Goal: Information Seeking & Learning: Check status

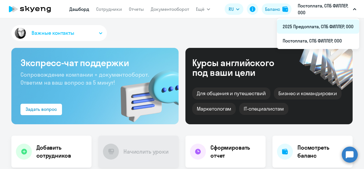
click at [301, 26] on li "2025 Предоплата, СПБ ФИЛЛЕР, ООО" at bounding box center [318, 26] width 82 height 14
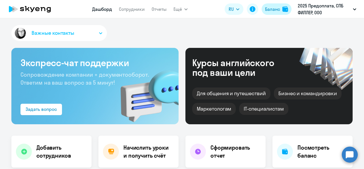
click at [280, 11] on button "Баланс" at bounding box center [277, 8] width 30 height 11
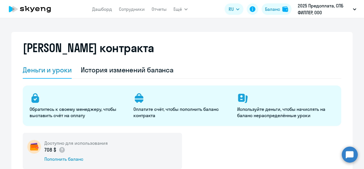
scroll to position [28, 0]
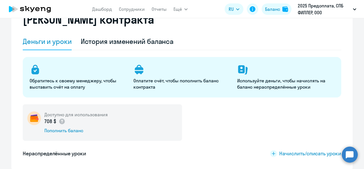
click at [214, 107] on div "Доступно для использования 708 $ Пополнить баланс" at bounding box center [182, 122] width 319 height 36
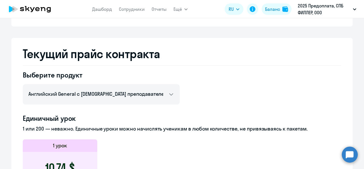
scroll to position [171, 0]
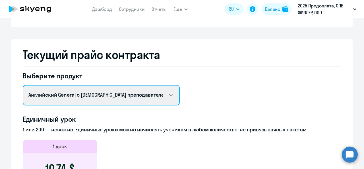
click at [174, 97] on select "Английский General с русскоговорящим преподавателем Английский General с англог…" at bounding box center [101, 95] width 157 height 20
select select "english_group_not_native_speaker"
click at [23, 85] on select "Английский General с русскоговорящим преподавателем Английский General с англог…" at bounding box center [101, 95] width 157 height 20
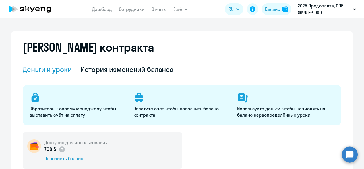
scroll to position [0, 0]
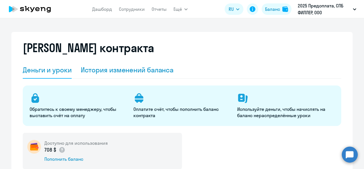
click at [156, 65] on div "История изменений баланса" at bounding box center [127, 69] width 93 height 9
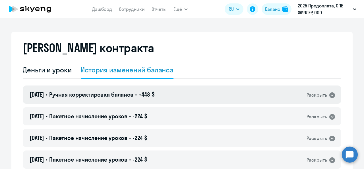
scroll to position [28, 0]
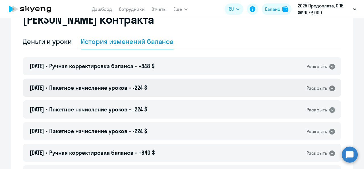
click at [330, 87] on icon at bounding box center [332, 88] width 6 height 6
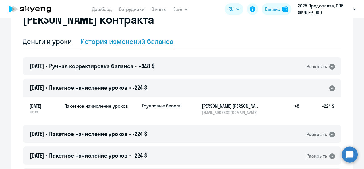
click at [330, 87] on icon at bounding box center [332, 88] width 7 height 7
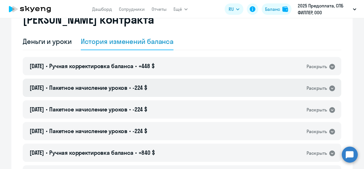
click at [330, 87] on icon at bounding box center [332, 88] width 6 height 6
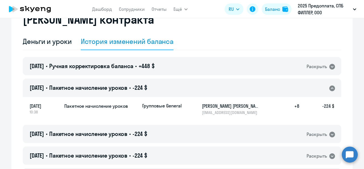
click at [330, 87] on icon at bounding box center [332, 88] width 7 height 7
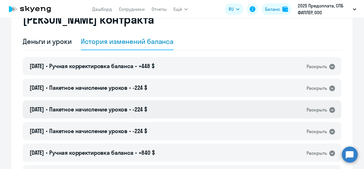
click at [329, 108] on icon at bounding box center [332, 110] width 6 height 6
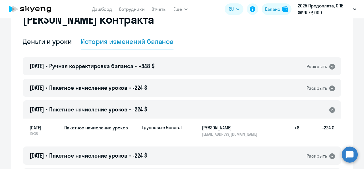
click at [329, 108] on icon at bounding box center [332, 110] width 6 height 6
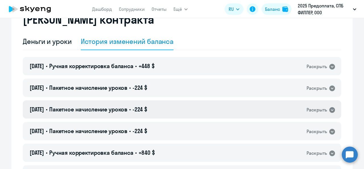
click at [329, 108] on icon at bounding box center [332, 110] width 6 height 6
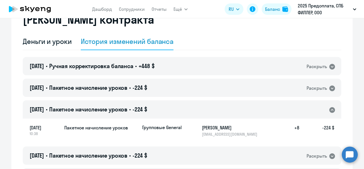
click at [329, 108] on icon at bounding box center [332, 110] width 6 height 6
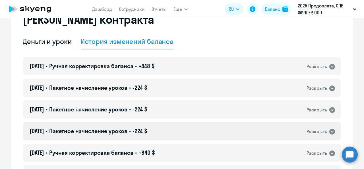
click at [333, 131] on icon at bounding box center [332, 131] width 7 height 7
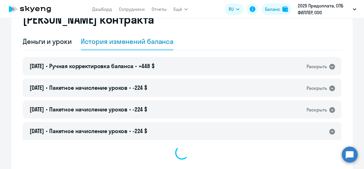
click at [333, 131] on icon at bounding box center [332, 132] width 6 height 6
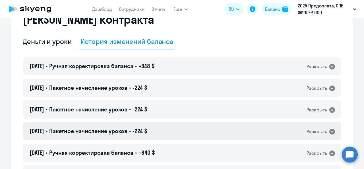
click at [333, 131] on icon at bounding box center [332, 131] width 7 height 7
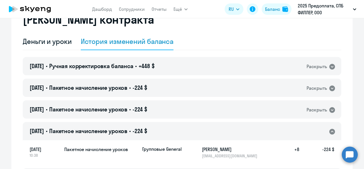
click at [332, 129] on icon at bounding box center [332, 131] width 7 height 7
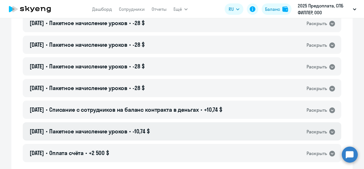
scroll to position [939, 0]
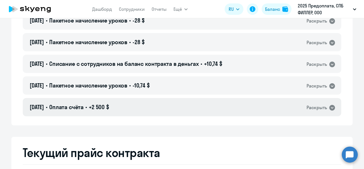
click at [329, 108] on icon at bounding box center [332, 107] width 7 height 7
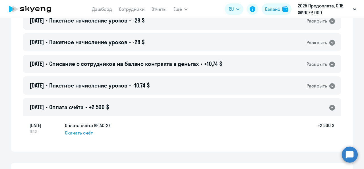
click at [327, 108] on div "Раскрыть" at bounding box center [321, 107] width 29 height 7
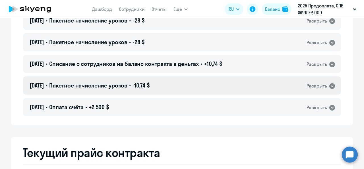
click at [324, 86] on div "Раскрыть" at bounding box center [317, 85] width 20 height 7
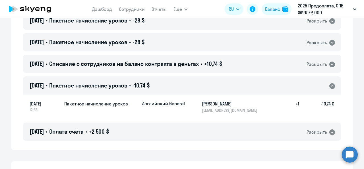
click at [324, 86] on div "Раскрыть" at bounding box center [317, 85] width 20 height 7
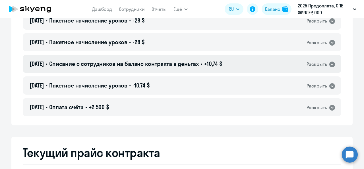
click at [314, 62] on div "Раскрыть" at bounding box center [317, 64] width 20 height 7
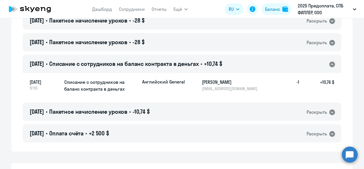
click at [314, 62] on div "Раскрыть" at bounding box center [317, 64] width 20 height 7
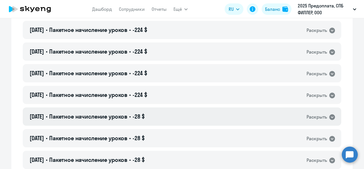
scroll to position [683, 0]
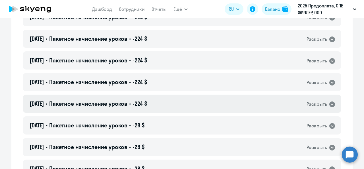
click at [313, 103] on div "Раскрыть" at bounding box center [317, 103] width 20 height 7
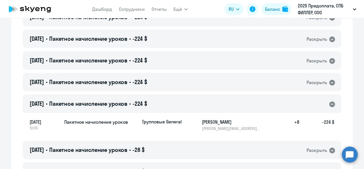
click at [313, 103] on div "Раскрыть" at bounding box center [317, 103] width 20 height 7
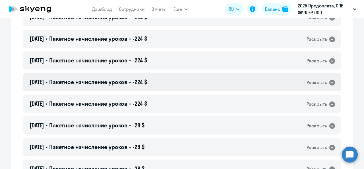
click at [317, 83] on div "Раскрыть" at bounding box center [317, 82] width 20 height 7
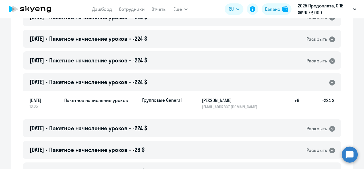
click at [317, 83] on div "Раскрыть" at bounding box center [317, 82] width 20 height 7
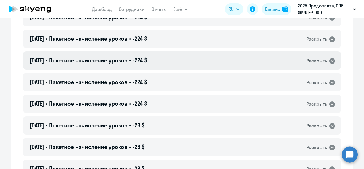
click at [316, 62] on div "Раскрыть" at bounding box center [317, 60] width 20 height 7
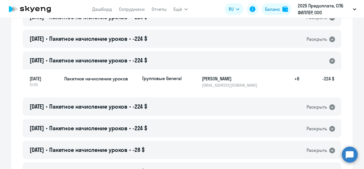
click at [316, 62] on div "Раскрыть" at bounding box center [317, 60] width 20 height 7
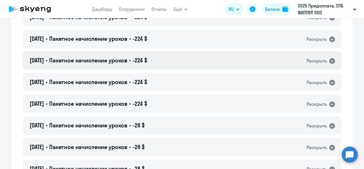
click at [316, 62] on div "Раскрыть" at bounding box center [317, 60] width 20 height 7
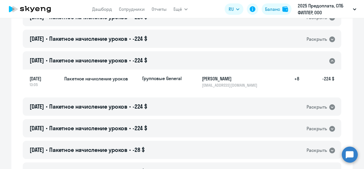
scroll to position [654, 0]
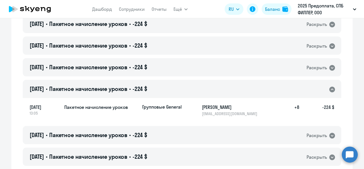
click at [333, 87] on icon at bounding box center [332, 89] width 7 height 7
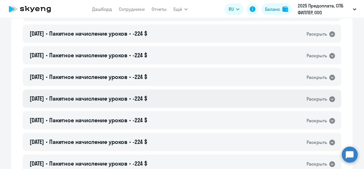
scroll to position [597, 0]
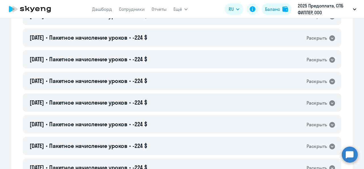
click at [323, 101] on div "Раскрыть" at bounding box center [317, 102] width 20 height 7
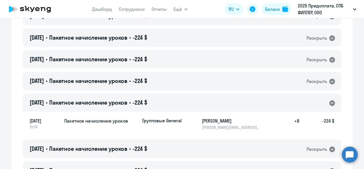
click at [323, 101] on div "Раскрыть" at bounding box center [317, 102] width 20 height 7
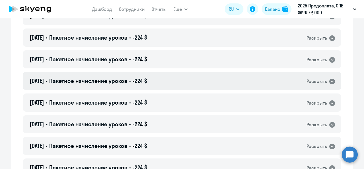
click at [321, 80] on div "Раскрыть" at bounding box center [317, 81] width 20 height 7
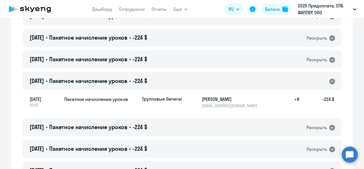
click at [321, 80] on div "Раскрыть" at bounding box center [317, 81] width 20 height 7
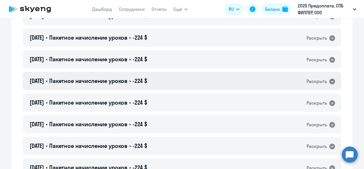
click at [321, 79] on div "Раскрыть" at bounding box center [317, 81] width 20 height 7
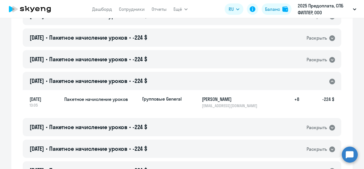
click at [321, 79] on div "Раскрыть" at bounding box center [317, 81] width 20 height 7
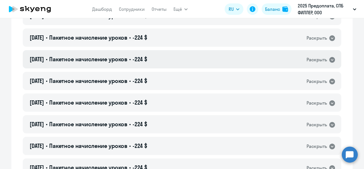
click at [316, 57] on div "Раскрыть" at bounding box center [317, 59] width 20 height 7
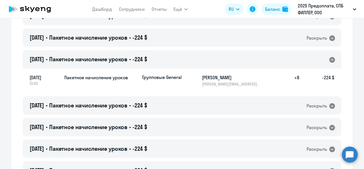
click at [316, 57] on div "Раскрыть" at bounding box center [317, 59] width 20 height 7
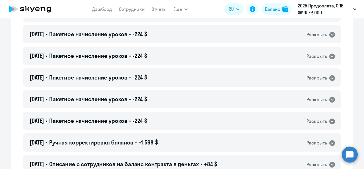
scroll to position [370, 0]
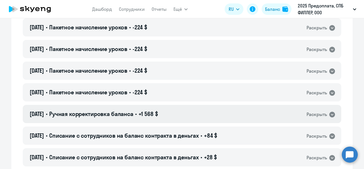
click at [321, 116] on div "Раскрыть" at bounding box center [317, 114] width 20 height 7
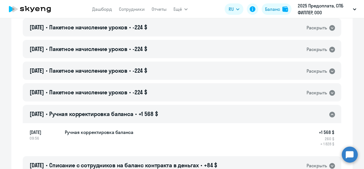
click at [321, 116] on div "Раскрыть" at bounding box center [317, 114] width 20 height 7
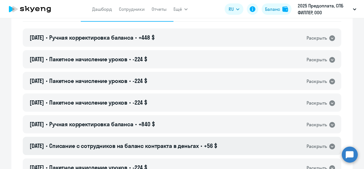
scroll to position [28, 0]
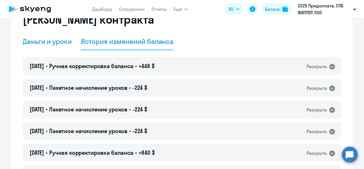
click at [50, 43] on div "Деньги и уроки" at bounding box center [47, 41] width 49 height 9
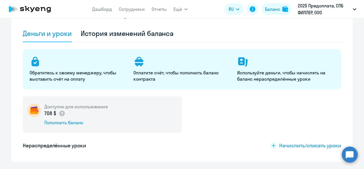
scroll to position [0, 0]
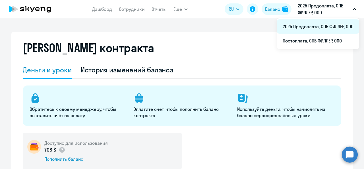
click at [300, 24] on li "2025 Предоплата, СПБ ФИЛЛЕР, ООО" at bounding box center [318, 26] width 82 height 14
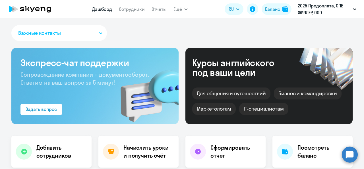
select select "30"
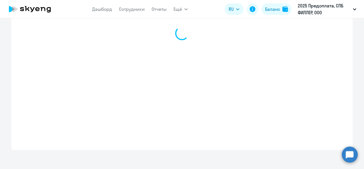
select select "english_adult_not_native_speaker"
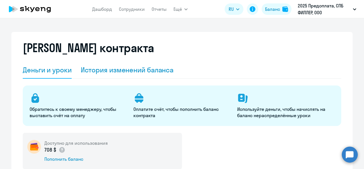
click at [109, 66] on div "История изменений баланса" at bounding box center [127, 69] width 93 height 9
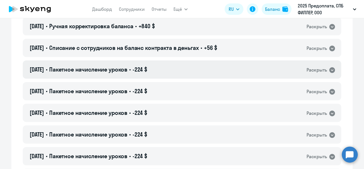
scroll to position [142, 0]
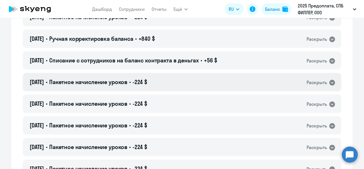
click at [321, 81] on div "Раскрыть" at bounding box center [317, 82] width 20 height 7
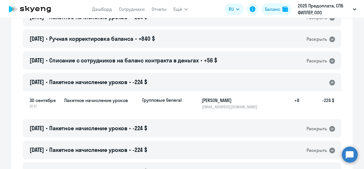
click at [321, 81] on div "Раскрыть" at bounding box center [317, 82] width 20 height 7
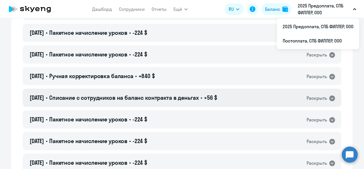
scroll to position [114, 0]
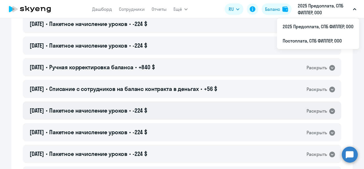
click at [316, 114] on div "Раскрыть" at bounding box center [317, 110] width 20 height 7
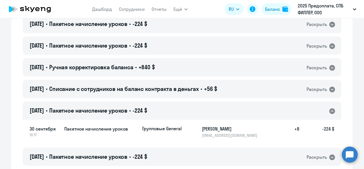
click at [316, 114] on div "Раскрыть" at bounding box center [317, 110] width 20 height 7
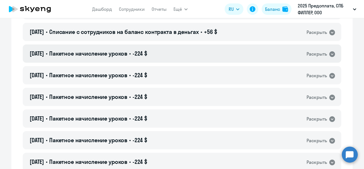
scroll to position [199, 0]
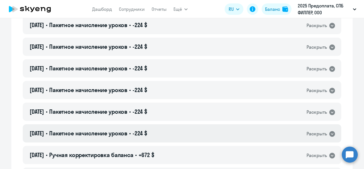
click at [315, 133] on div "Раскрыть" at bounding box center [317, 133] width 20 height 7
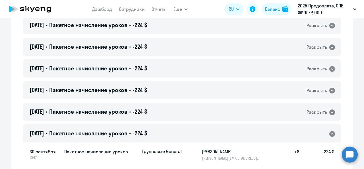
click at [315, 133] on div "Раскрыть" at bounding box center [317, 133] width 20 height 7
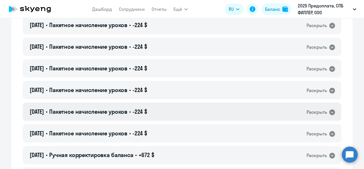
click at [318, 112] on div "Раскрыть" at bounding box center [317, 111] width 20 height 7
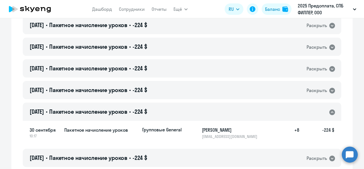
click at [318, 112] on div "Раскрыть" at bounding box center [317, 111] width 20 height 7
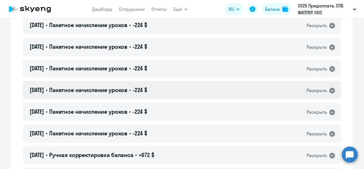
click at [322, 89] on div "Раскрыть" at bounding box center [317, 90] width 20 height 7
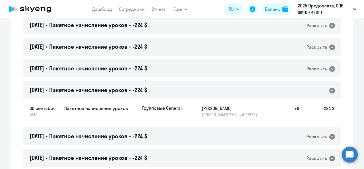
click at [322, 89] on div "Раскрыть" at bounding box center [317, 90] width 20 height 7
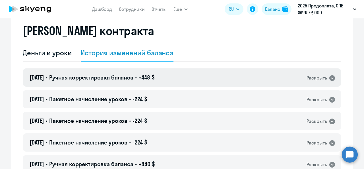
scroll to position [0, 0]
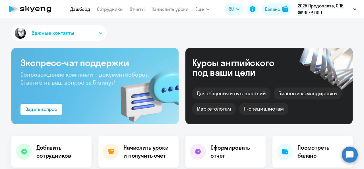
select select "30"
click at [42, 11] on icon at bounding box center [43, 9] width 5 height 4
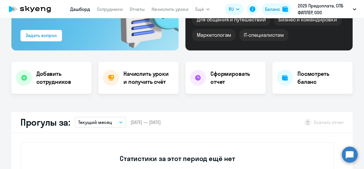
scroll to position [171, 0]
